Goal: Information Seeking & Learning: Learn about a topic

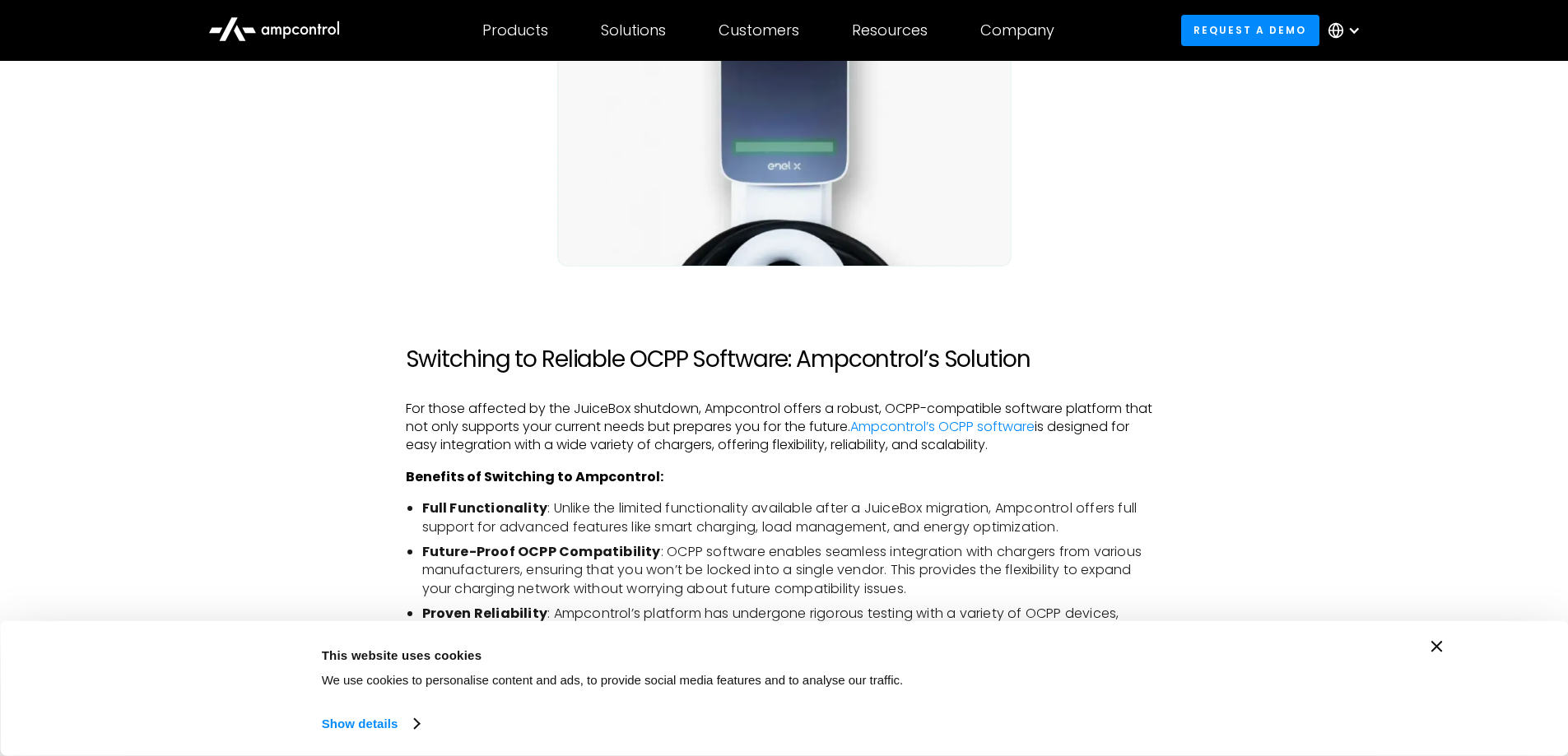
scroll to position [2091, 0]
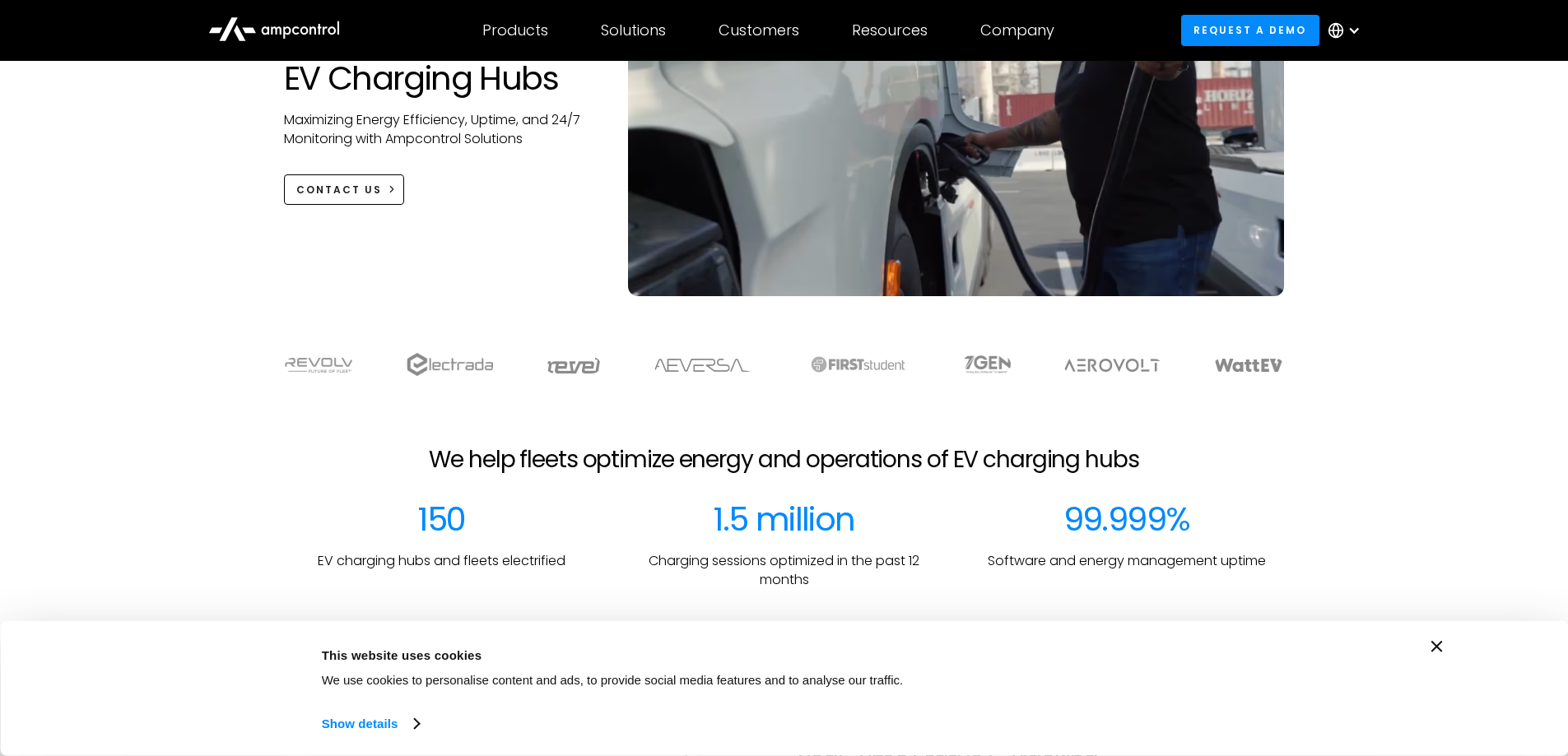
click at [1439, 648] on icon "Close banner" at bounding box center [1437, 647] width 12 height 12
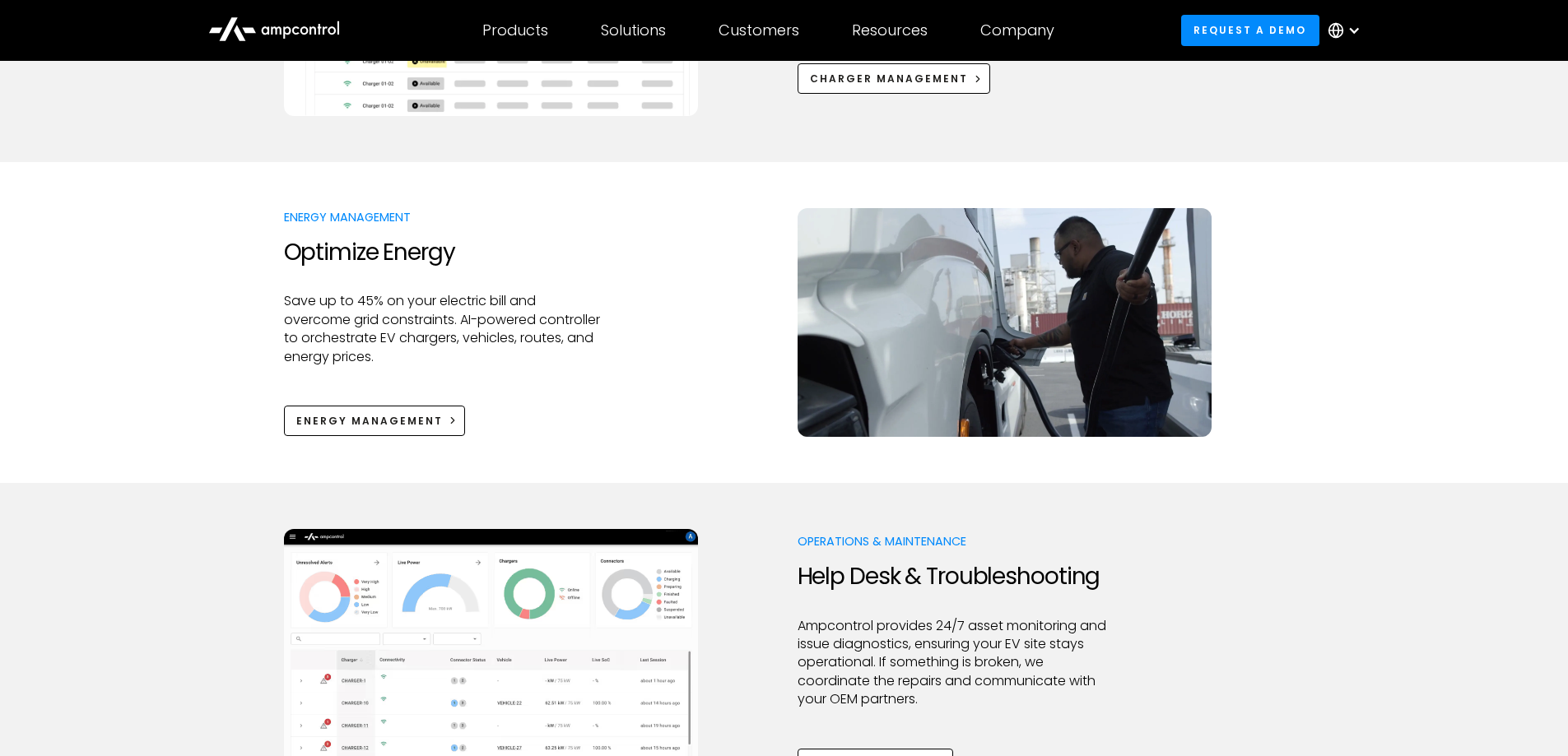
scroll to position [1070, 0]
